Goal: Task Accomplishment & Management: Manage account settings

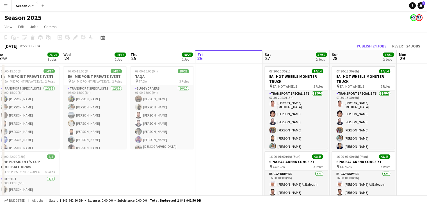
drag, startPoint x: 105, startPoint y: 121, endPoint x: 231, endPoint y: 82, distance: 132.2
click at [231, 82] on app-calendar-viewport "Sun 21 Mon 22 Tue 23 26/26 3 Jobs Wed 24 14/14 1 Job Thu 25 28/28 1 Job Fri 26 …" at bounding box center [213, 183] width 427 height 267
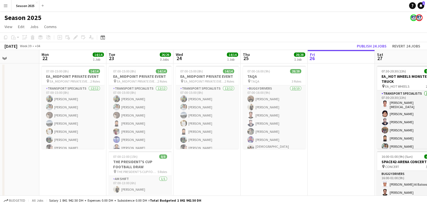
scroll to position [0, 160]
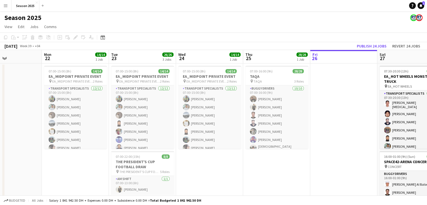
click at [210, 153] on app-calendar-viewport "Fri 19 Sat 20 8/8 1 Job Sun 21 Mon 22 14/14 1 Job Tue 23 26/26 3 Jobs Wed 24 14…" at bounding box center [213, 183] width 427 height 267
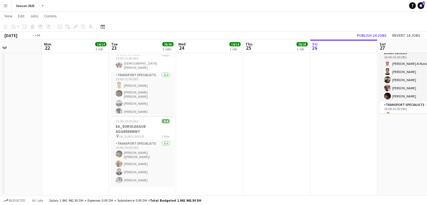
scroll to position [0, 174]
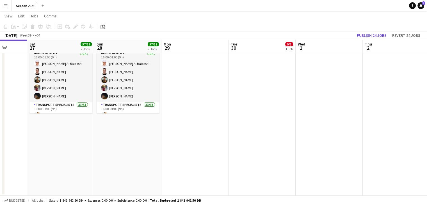
drag, startPoint x: 250, startPoint y: 121, endPoint x: 0, endPoint y: 122, distance: 249.5
click at [0, 122] on app-calendar-viewport "Wed 24 14/14 1 Job Thu 25 28/28 1 Job Fri 26 Sat 27 57/57 2 Jobs Sun 28 57/57 2…" at bounding box center [213, 49] width 427 height 294
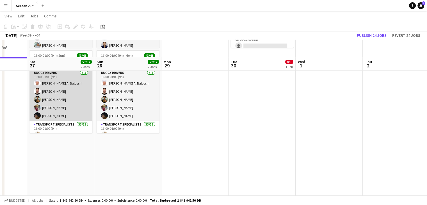
scroll to position [120, 0]
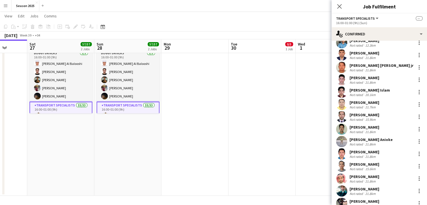
scroll to position [134, 0]
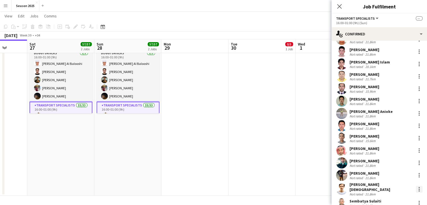
click at [416, 190] on div at bounding box center [419, 189] width 7 height 7
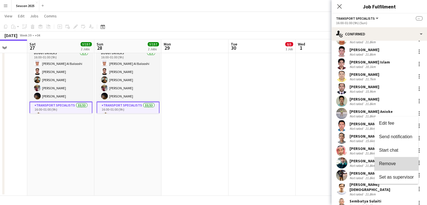
click at [406, 166] on button "Remove" at bounding box center [397, 163] width 44 height 13
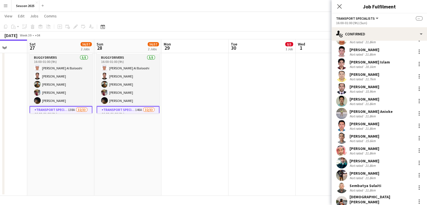
click at [164, 110] on app-date-cell at bounding box center [195, 69] width 67 height 253
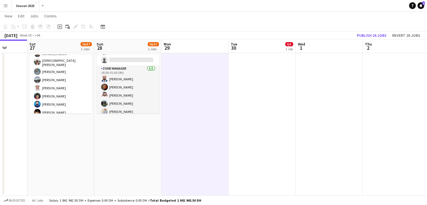
scroll to position [326, 0]
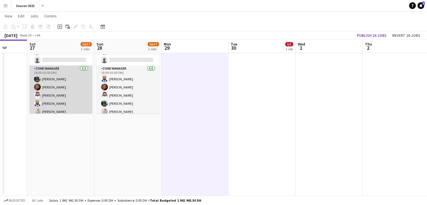
click at [70, 89] on app-card-role "Zone Manager [DATE] 16:00-01:00 (9h) [PERSON_NAME] [PERSON_NAME] [PERSON_NAME] …" at bounding box center [61, 91] width 63 height 52
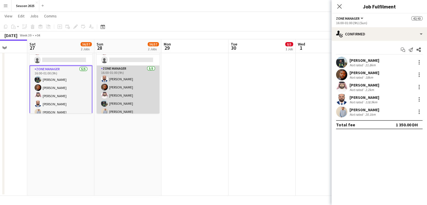
click at [122, 87] on app-card-role "Zone Manager [DATE] 16:00-01:00 (9h) [PERSON_NAME] [PERSON_NAME] [PERSON_NAME] …" at bounding box center [128, 91] width 63 height 52
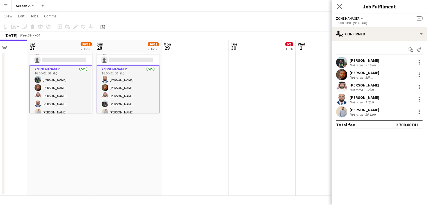
scroll to position [0, 174]
click at [422, 113] on div at bounding box center [419, 111] width 7 height 7
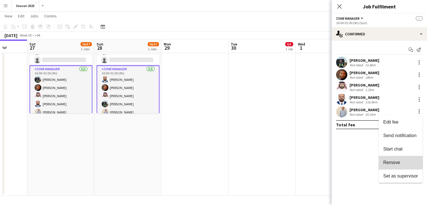
click at [401, 162] on span "Remove" at bounding box center [401, 162] width 35 height 5
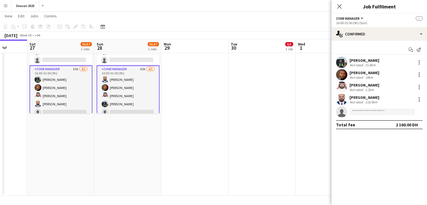
click at [271, 84] on app-date-cell "Draft 08:00-16:00 (8h) 0/5 SPACE42-ARENA EVENT pin EVENT 2 Roles Transport Spec…" at bounding box center [262, 69] width 67 height 253
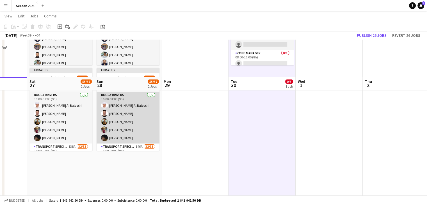
scroll to position [36, 0]
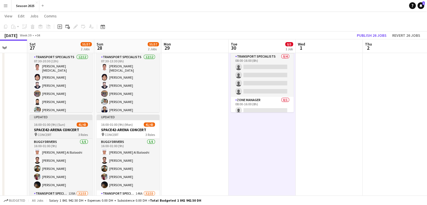
click at [79, 123] on span "41/43" at bounding box center [82, 125] width 11 height 4
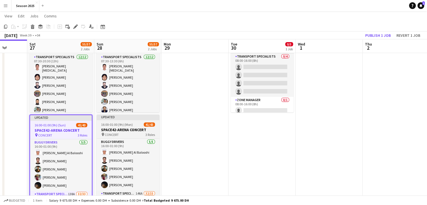
click at [103, 126] on span "16:00-01:00 (9h) (Mon)" at bounding box center [117, 125] width 32 height 4
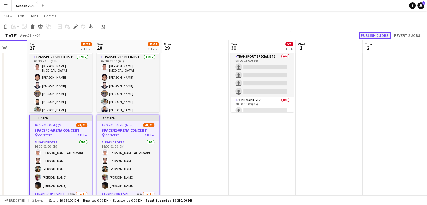
click at [364, 35] on button "Publish 2 jobs" at bounding box center [375, 35] width 32 height 7
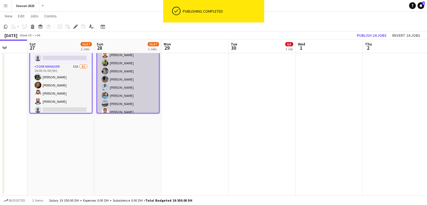
scroll to position [112, 0]
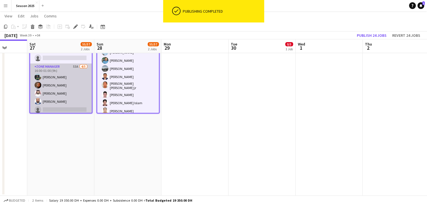
click at [69, 98] on app-card-role "Zone Manager 53A [DATE] 16:00-01:00 (9h) [PERSON_NAME] [PERSON_NAME] [PERSON_NA…" at bounding box center [61, 90] width 62 height 52
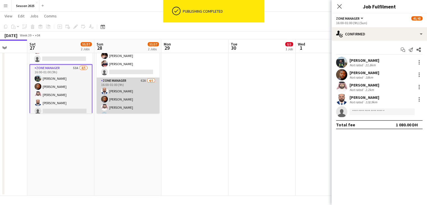
scroll to position [321, 0]
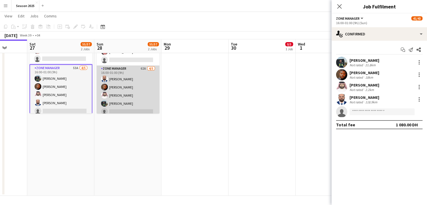
click at [120, 91] on app-card-role "Zone Manager 62A [DATE] 16:00-01:00 (9h) [PERSON_NAME] [PERSON_NAME] [PERSON_NA…" at bounding box center [128, 91] width 63 height 52
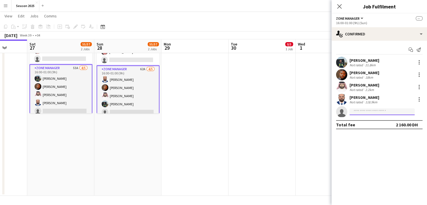
click at [368, 113] on input at bounding box center [382, 111] width 65 height 7
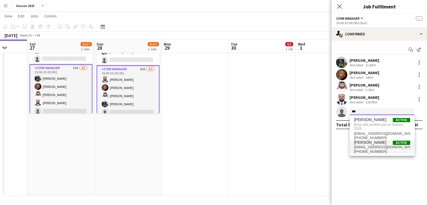
type input "***"
click at [375, 144] on span "[PERSON_NAME]" at bounding box center [370, 142] width 32 height 5
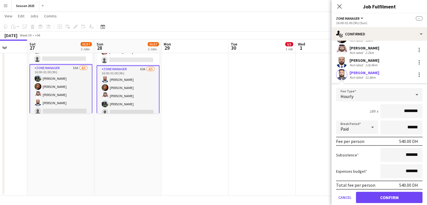
scroll to position [55, 0]
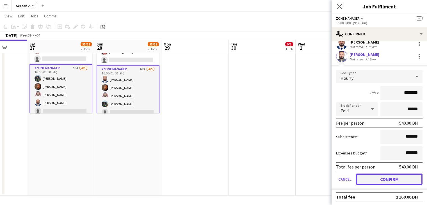
click at [386, 180] on button "Confirm" at bounding box center [389, 179] width 67 height 11
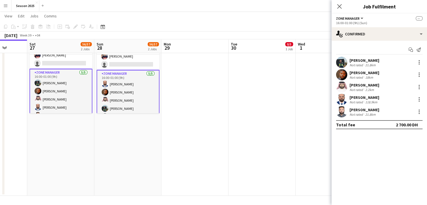
scroll to position [0, 0]
click at [249, 97] on app-date-cell "Draft 08:00-16:00 (8h) 0/5 SPACE42-ARENA EVENT pin EVENT 2 Roles Transport Spec…" at bounding box center [262, 69] width 67 height 253
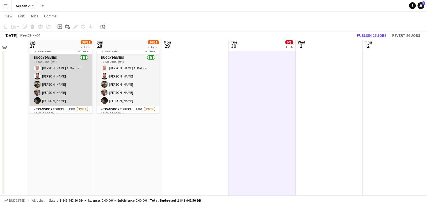
scroll to position [64, 0]
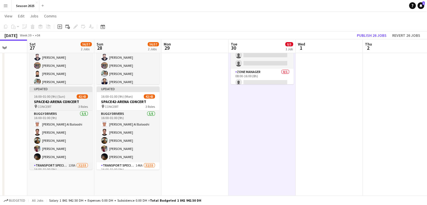
click at [69, 103] on h3 "SPACE42-ARENA CONCERT" at bounding box center [61, 101] width 63 height 5
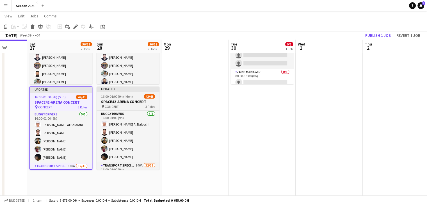
click at [123, 103] on h3 "SPACE42-ARENA CONCERT" at bounding box center [128, 101] width 63 height 5
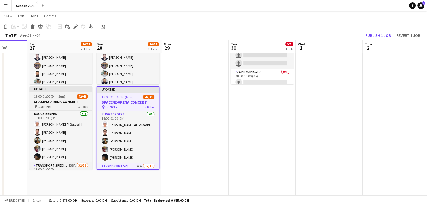
click at [71, 97] on div "16:00-01:00 (9h) (Sun) 42/43" at bounding box center [61, 96] width 63 height 4
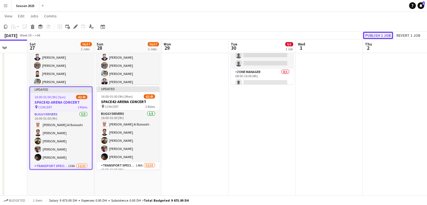
click at [367, 34] on button "Publish 1 job" at bounding box center [378, 35] width 30 height 7
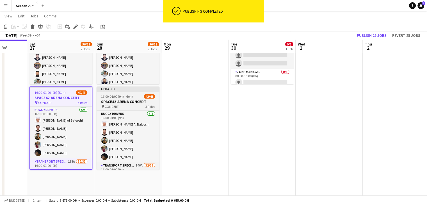
click at [114, 103] on h3 "SPACE42-ARENA CONCERT" at bounding box center [128, 101] width 63 height 5
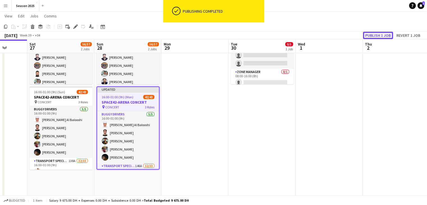
click at [371, 36] on button "Publish 1 job" at bounding box center [378, 35] width 30 height 7
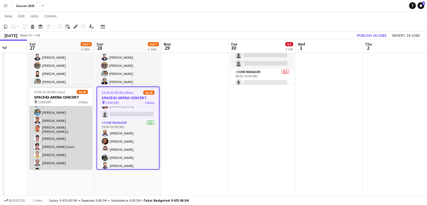
scroll to position [84, 0]
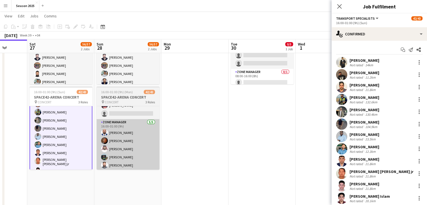
scroll to position [85, 0]
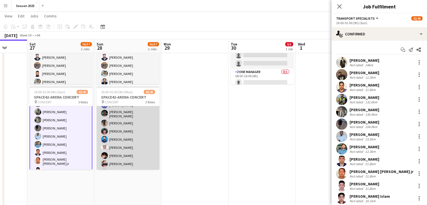
click at [117, 128] on app-card-role "Transport Specialists 146A 32/33 16:00-01:00 (9h) [PERSON_NAME] [PERSON_NAME] […" at bounding box center [128, 35] width 63 height 285
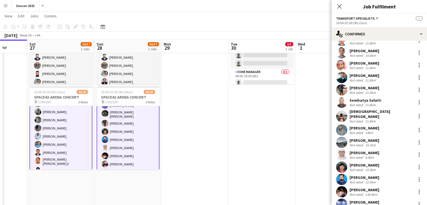
scroll to position [275, 0]
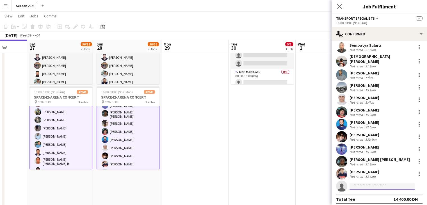
click at [372, 184] on input at bounding box center [382, 186] width 65 height 7
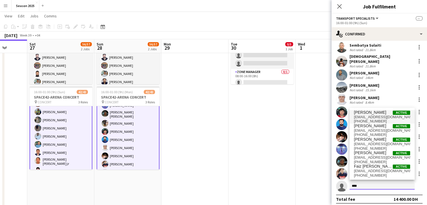
type input "****"
click at [381, 117] on span "[EMAIL_ADDRESS][DOMAIN_NAME]" at bounding box center [382, 117] width 56 height 4
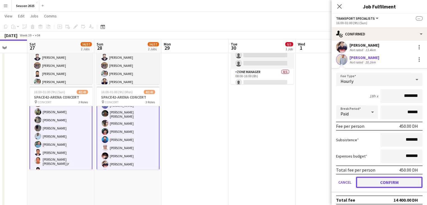
click at [384, 179] on button "Confirm" at bounding box center [389, 182] width 67 height 11
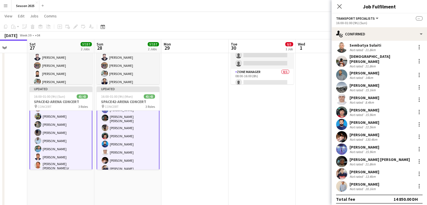
click at [340, 2] on div "Close pop-in" at bounding box center [340, 6] width 16 height 13
click at [336, 12] on div "Close pop-in" at bounding box center [340, 6] width 16 height 13
click at [339, 4] on icon "Close pop-in" at bounding box center [339, 6] width 5 height 5
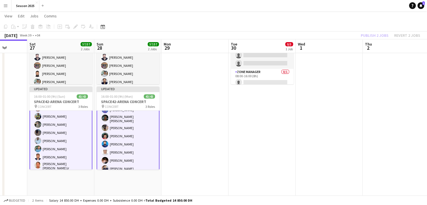
scroll to position [0, 0]
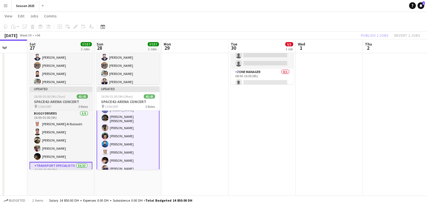
click at [71, 101] on h3 "SPACE42-ARENA CONCERT" at bounding box center [61, 101] width 63 height 5
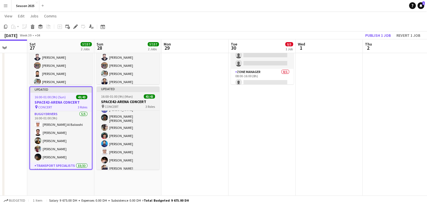
drag, startPoint x: 121, startPoint y: 100, endPoint x: 145, endPoint y: 98, distance: 23.5
click at [121, 100] on h3 "SPACE42-ARENA CONCERT" at bounding box center [128, 101] width 63 height 5
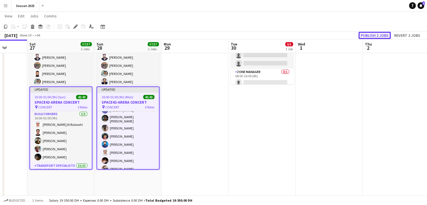
click at [377, 33] on button "Publish 2 jobs" at bounding box center [375, 35] width 32 height 7
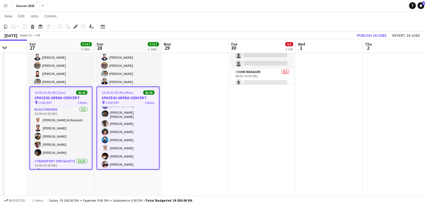
click at [247, 150] on app-date-cell "Draft 08:00-16:00 (8h) 0/5 SPACE42-ARENA EVENT pin EVENT 2 Roles Transport Spec…" at bounding box center [262, 125] width 67 height 253
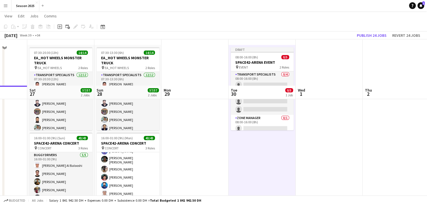
scroll to position [0, 0]
